Goal: Check status: Check status

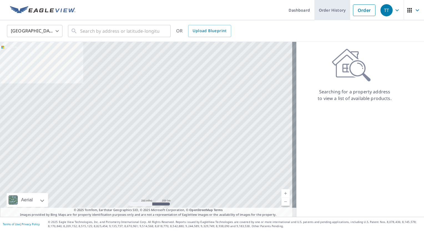
click at [326, 11] on link "Order History" at bounding box center [332, 10] width 36 height 20
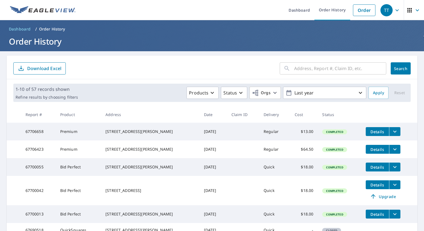
click at [337, 65] on input "text" at bounding box center [340, 69] width 92 height 16
type input "924 w"
click at [396, 68] on span "Search" at bounding box center [400, 68] width 11 height 5
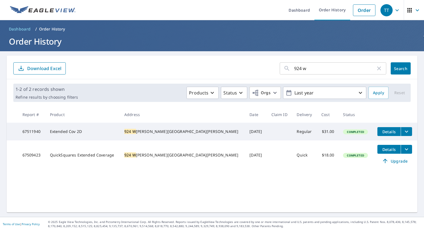
click at [403, 133] on icon "filesDropdownBtn-67511940" at bounding box center [406, 131] width 7 height 7
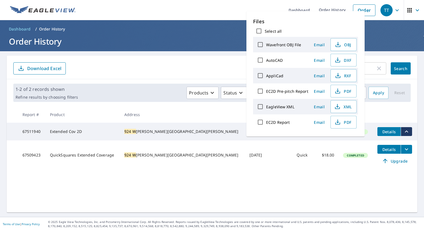
click at [403, 153] on icon "filesDropdownBtn-67509423" at bounding box center [406, 149] width 7 height 7
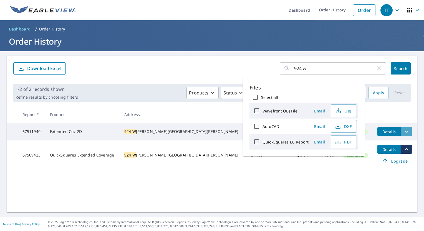
click at [403, 133] on icon "filesDropdownBtn-67511940" at bounding box center [406, 131] width 7 height 7
